Goal: Navigation & Orientation: Locate item on page

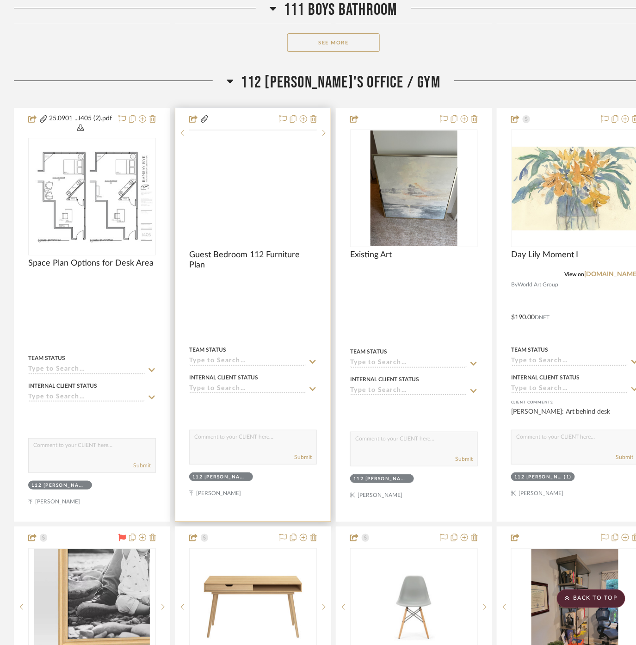
scroll to position [5603, 0]
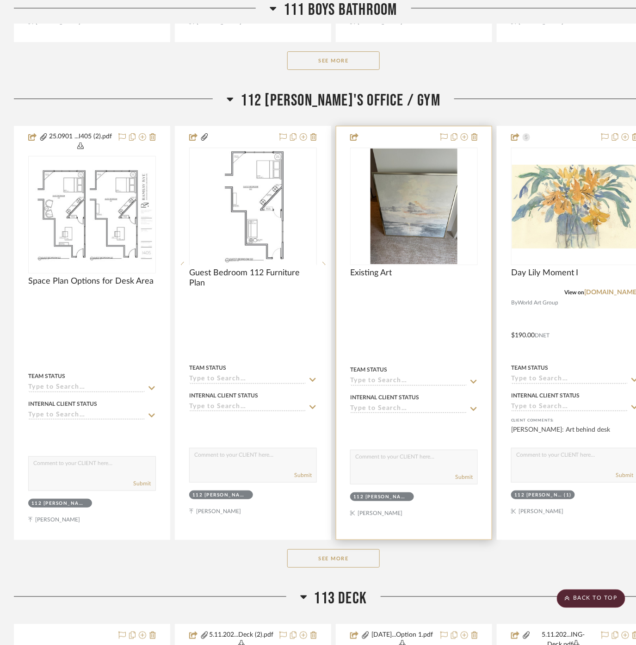
scroll to position [5600, 0]
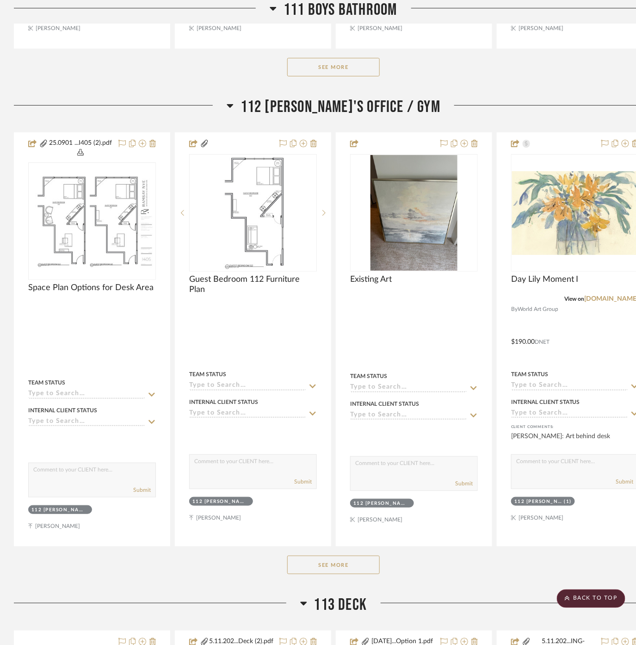
click at [326, 555] on button "See More" at bounding box center [333, 564] width 92 height 18
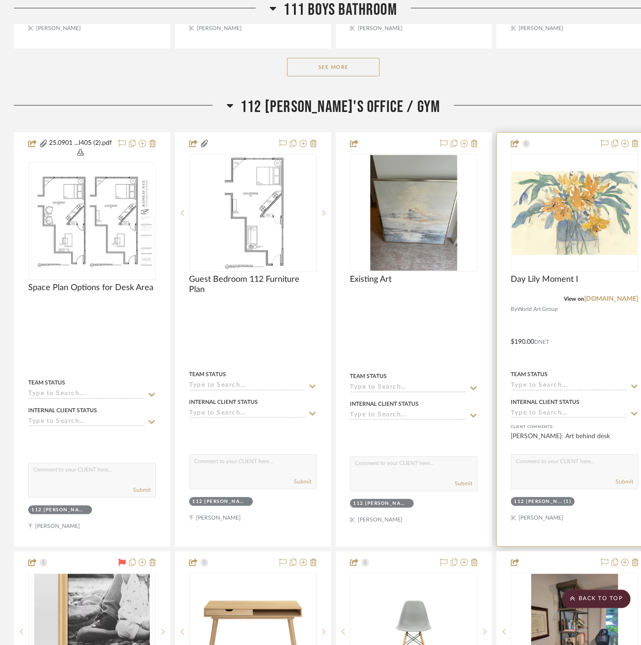
drag, startPoint x: 591, startPoint y: 293, endPoint x: 586, endPoint y: 283, distance: 11.0
click at [591, 295] on link "[DOMAIN_NAME]" at bounding box center [611, 298] width 54 height 6
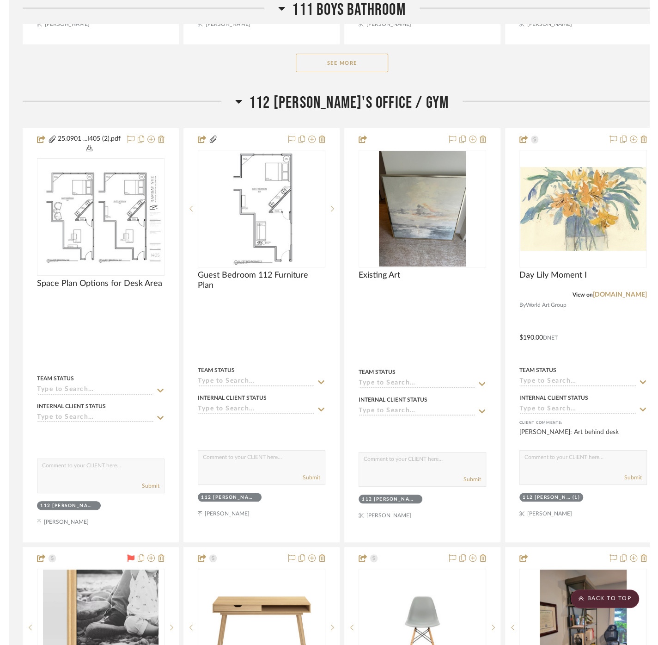
scroll to position [5549, 0]
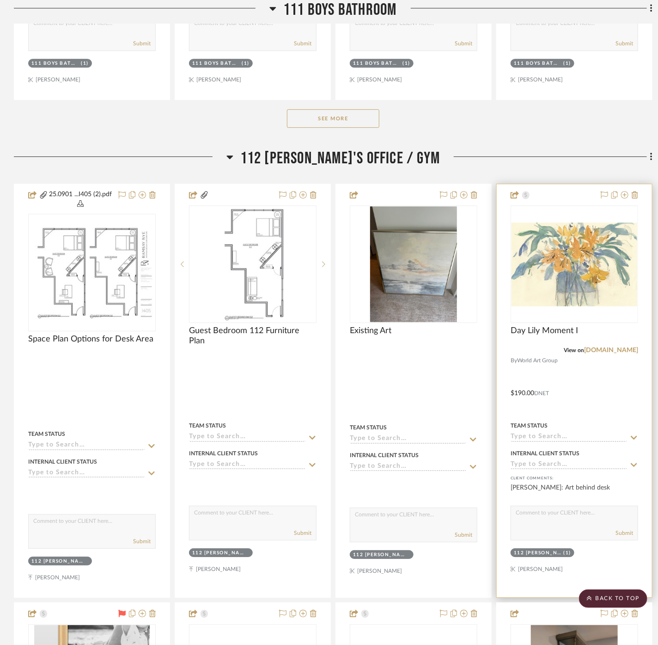
click at [606, 400] on div at bounding box center [574, 390] width 155 height 413
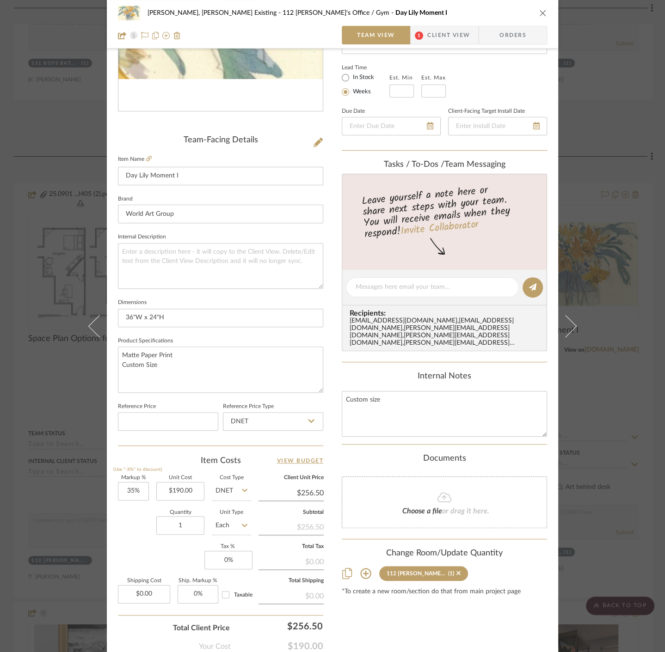
scroll to position [205, 0]
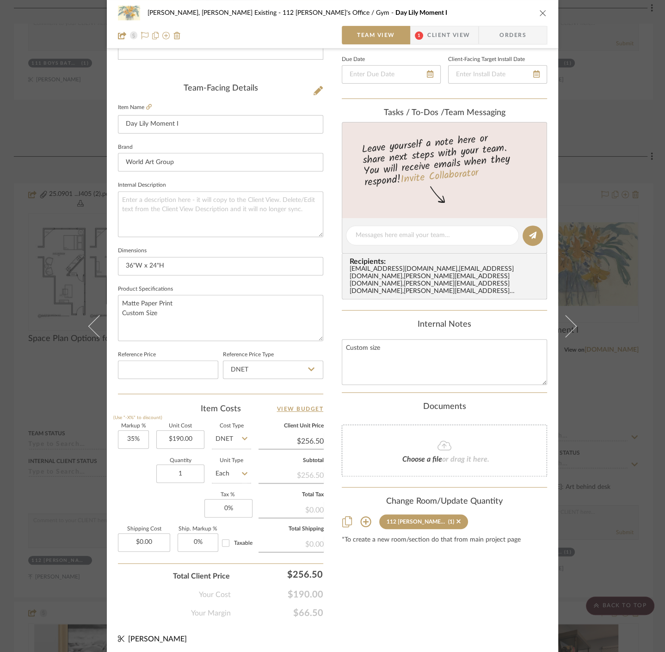
click at [33, 413] on div "Roseberry, Holden Existing 112 Greg's Office / Gym Day Lily Moment I Team View …" at bounding box center [332, 326] width 665 height 652
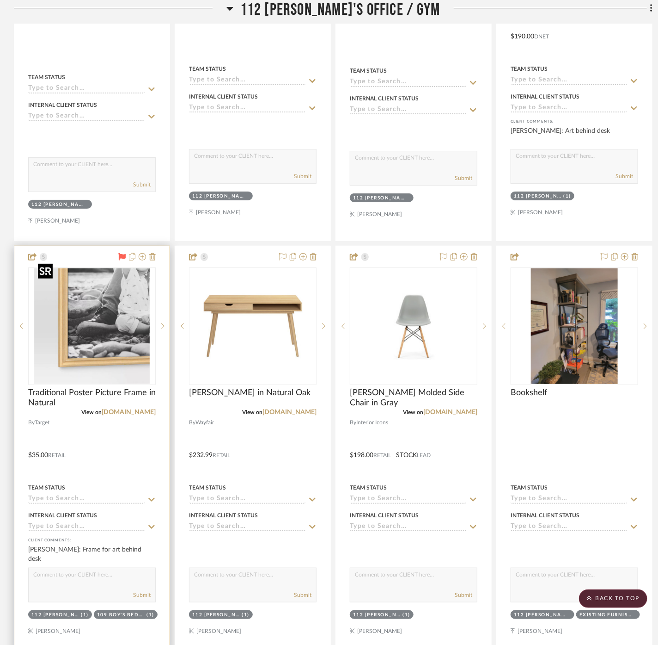
scroll to position [5908, 0]
